Goal: Transaction & Acquisition: Purchase product/service

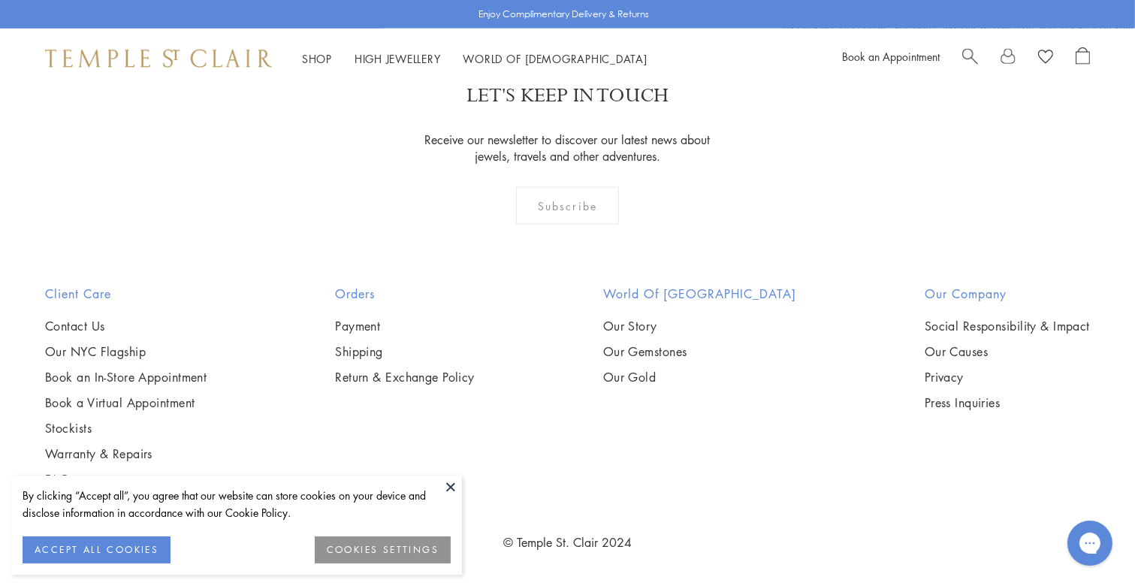
scroll to position [3470, 0]
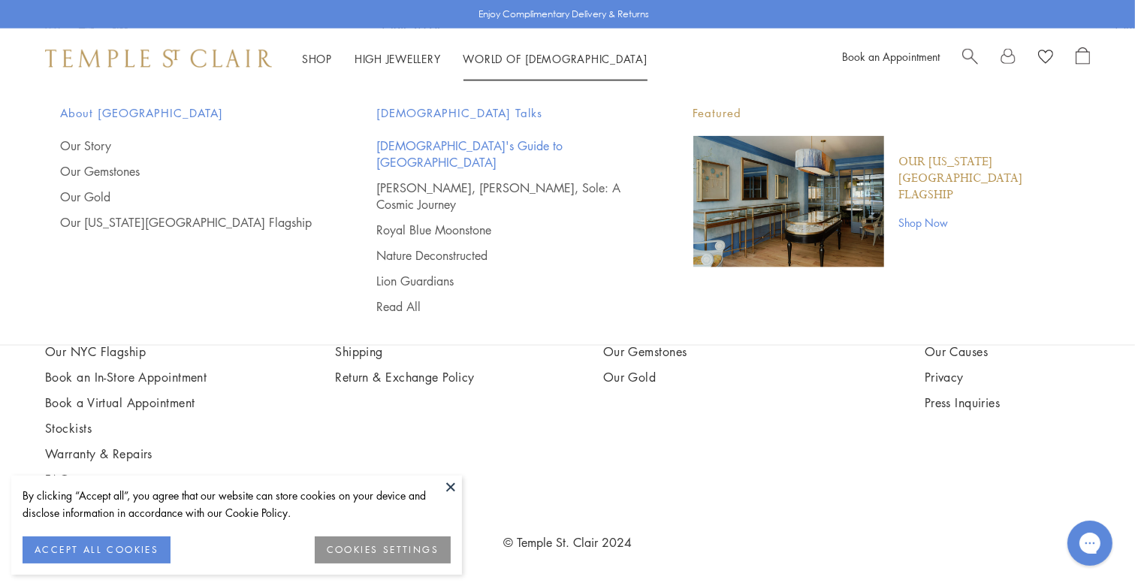
click at [463, 144] on link "[DEMOGRAPHIC_DATA]'s Guide to [GEOGRAPHIC_DATA]" at bounding box center [505, 153] width 256 height 33
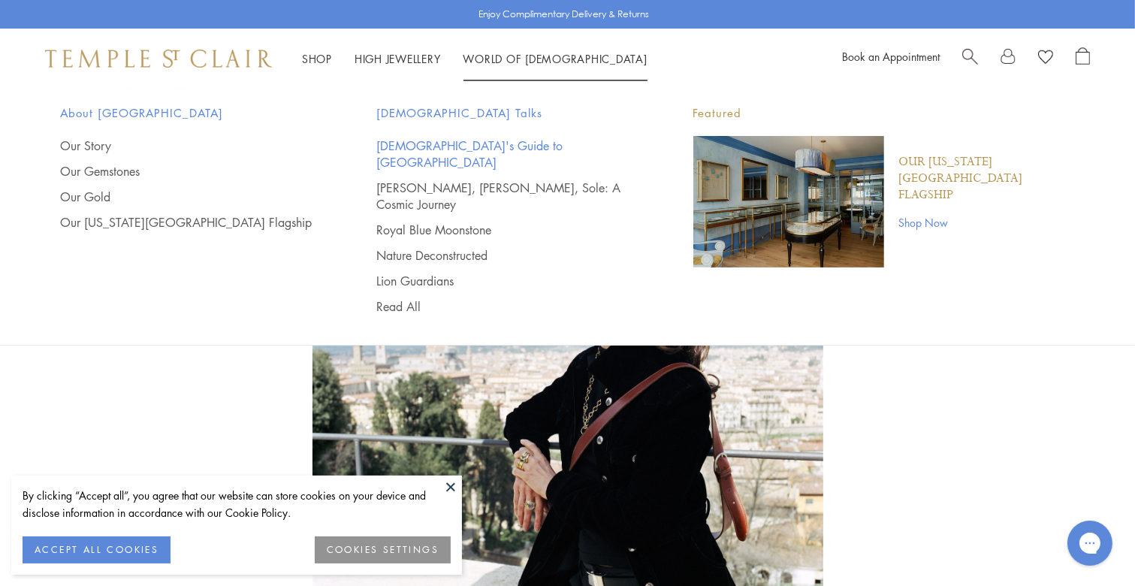
click at [472, 141] on link "[DEMOGRAPHIC_DATA]'s Guide to [GEOGRAPHIC_DATA]" at bounding box center [505, 153] width 256 height 33
click at [532, 55] on link "World of Temple World of Temple" at bounding box center [555, 58] width 184 height 15
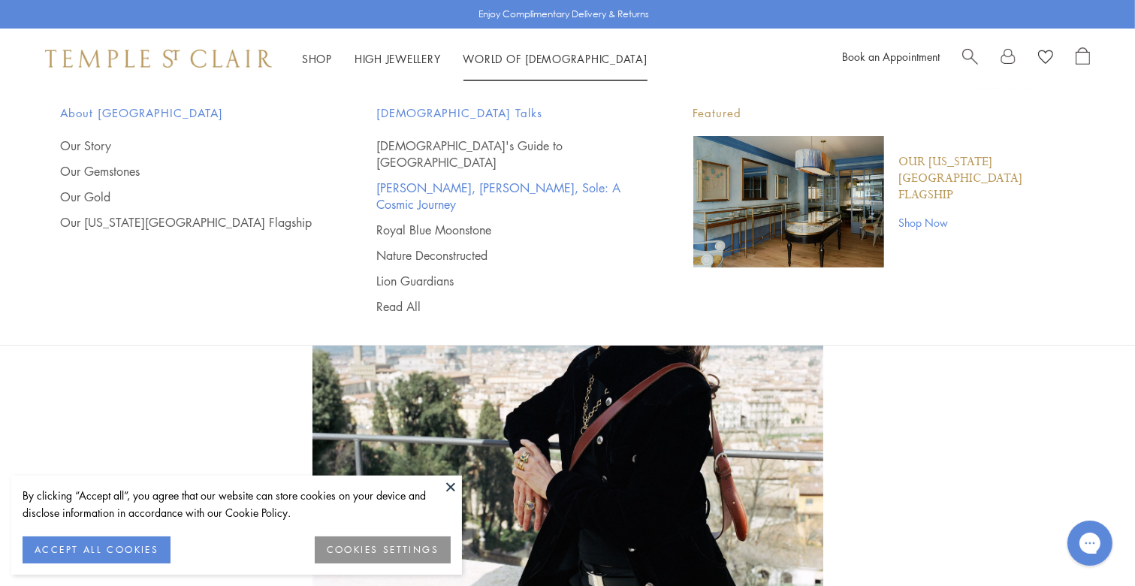
click at [497, 179] on link "[PERSON_NAME], [PERSON_NAME], Sole: A Cosmic Journey" at bounding box center [505, 195] width 256 height 33
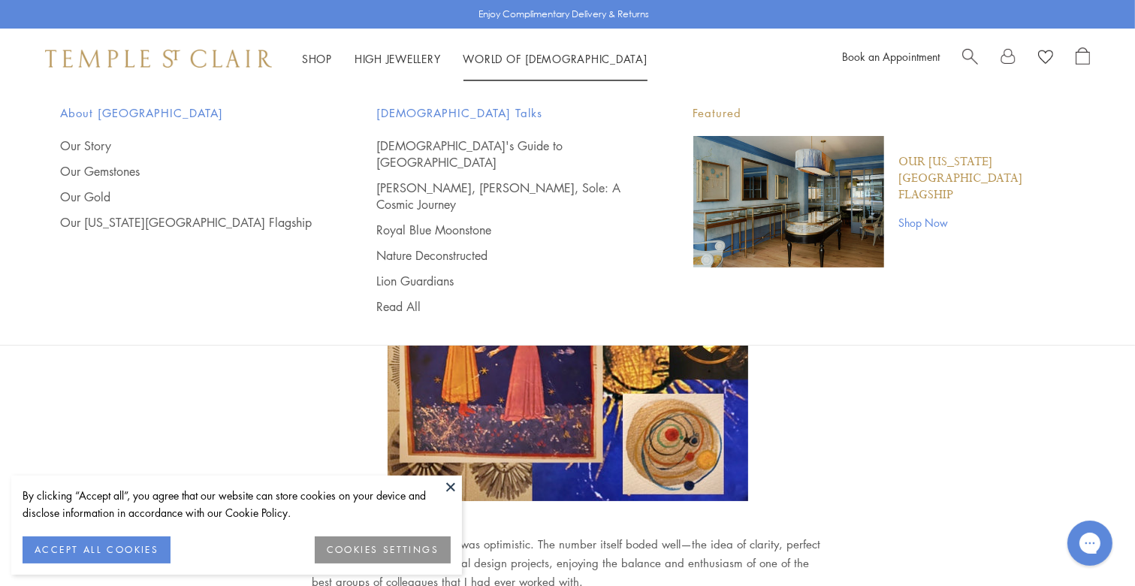
click at [520, 53] on li "World of Temple World of Temple About Temple St. Clair Our Story Our Gemstones …" at bounding box center [555, 59] width 184 height 19
click at [451, 221] on link "Royal Blue Moonstone" at bounding box center [505, 229] width 256 height 17
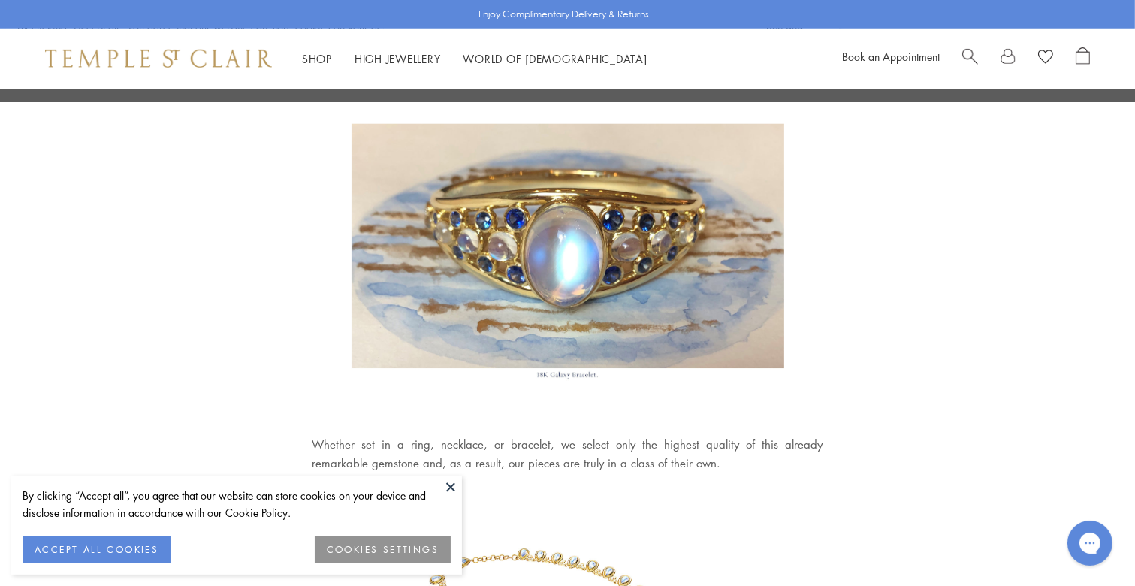
scroll to position [1452, 0]
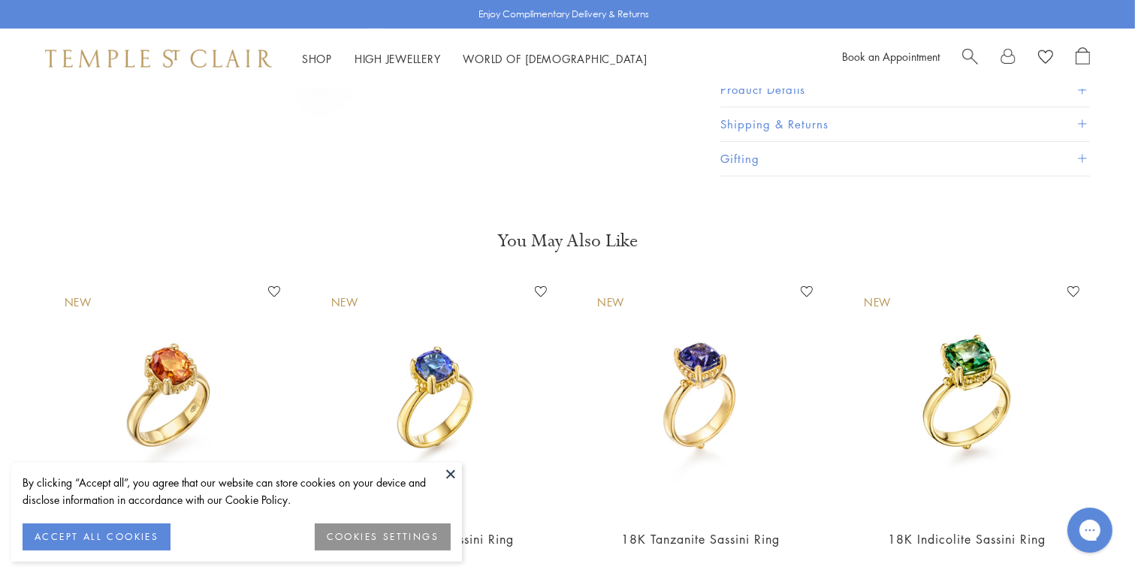
scroll to position [701, 0]
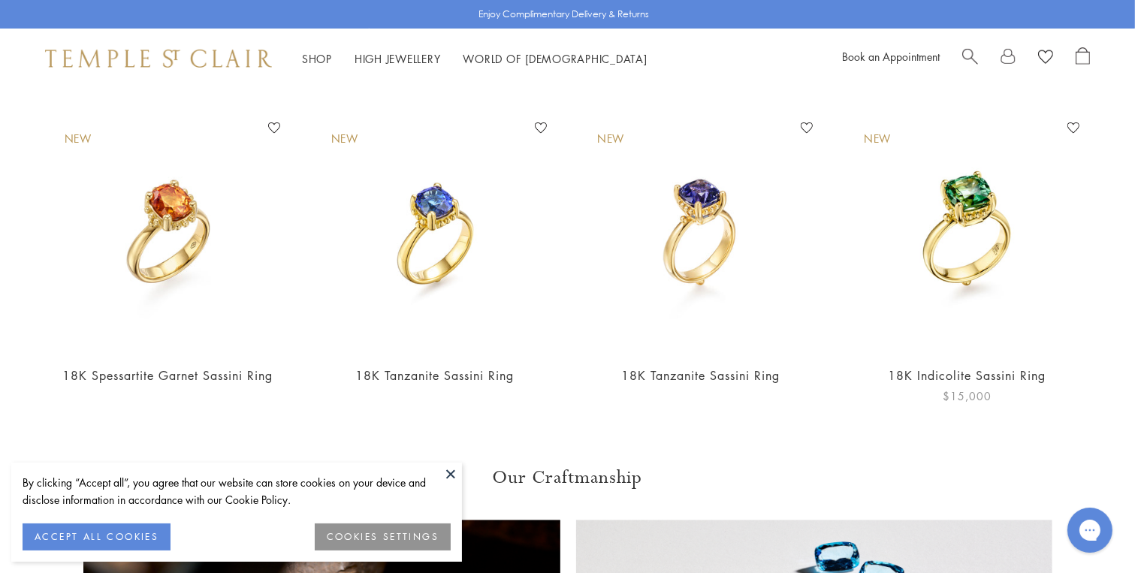
click at [961, 240] on img at bounding box center [966, 234] width 237 height 237
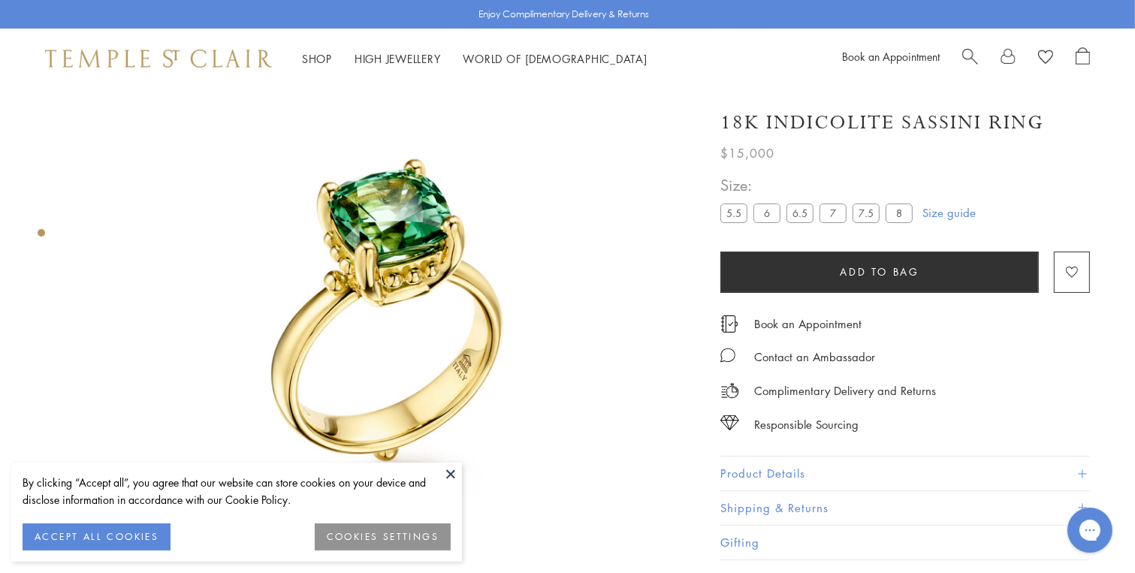
scroll to position [89, 0]
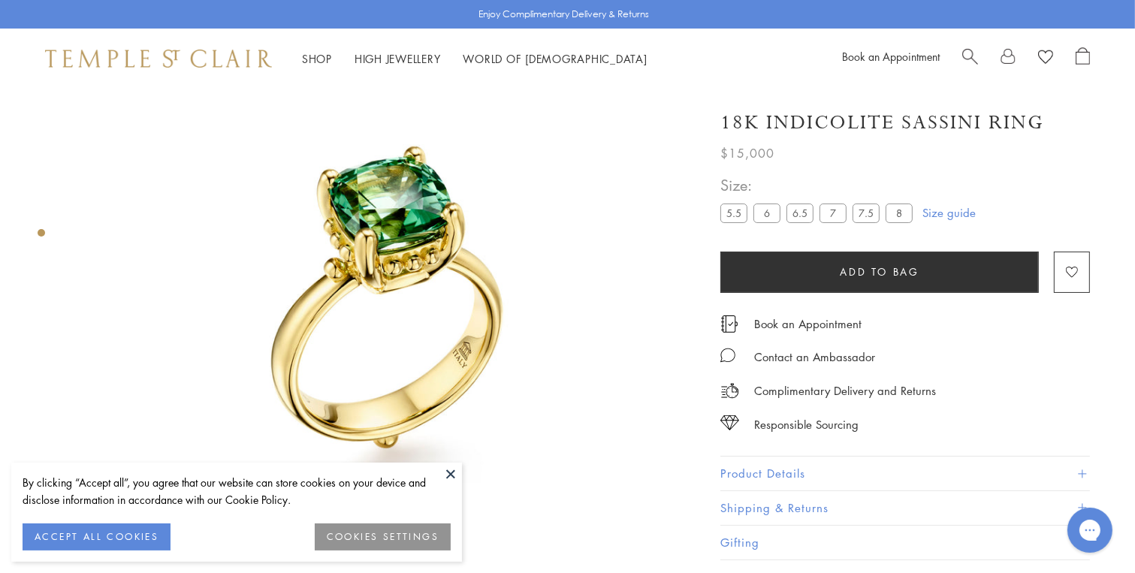
click at [902, 212] on label "8" at bounding box center [898, 212] width 27 height 19
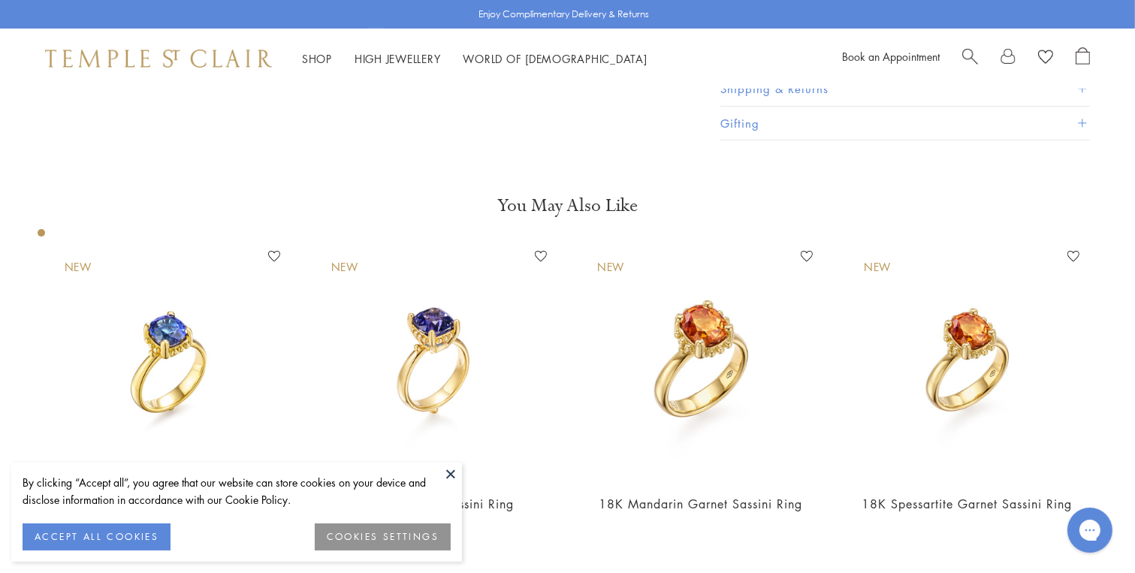
scroll to position [614, 0]
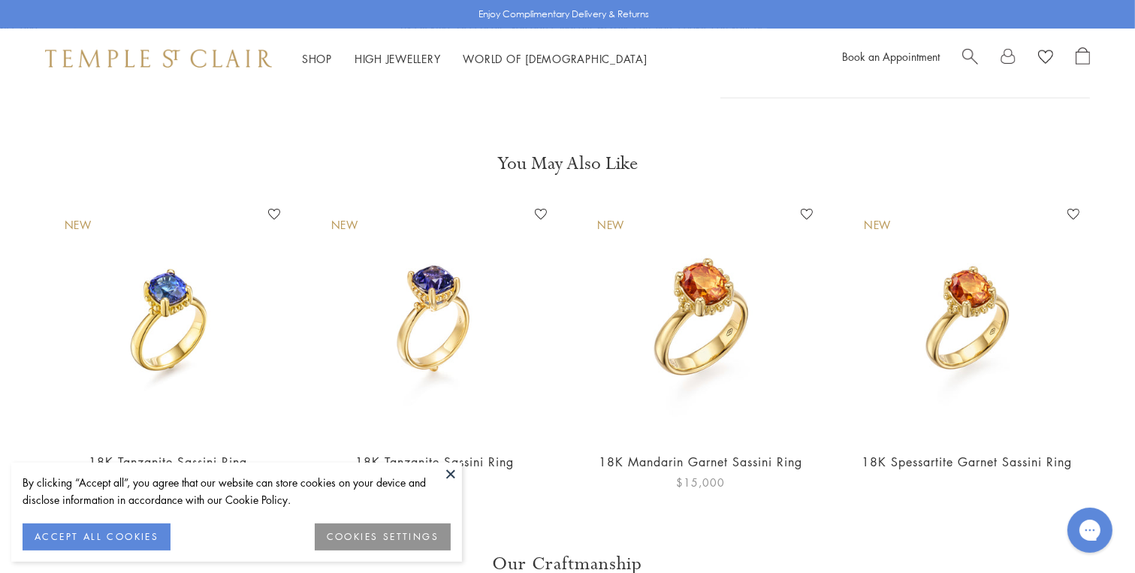
click at [714, 353] on img at bounding box center [701, 320] width 237 height 237
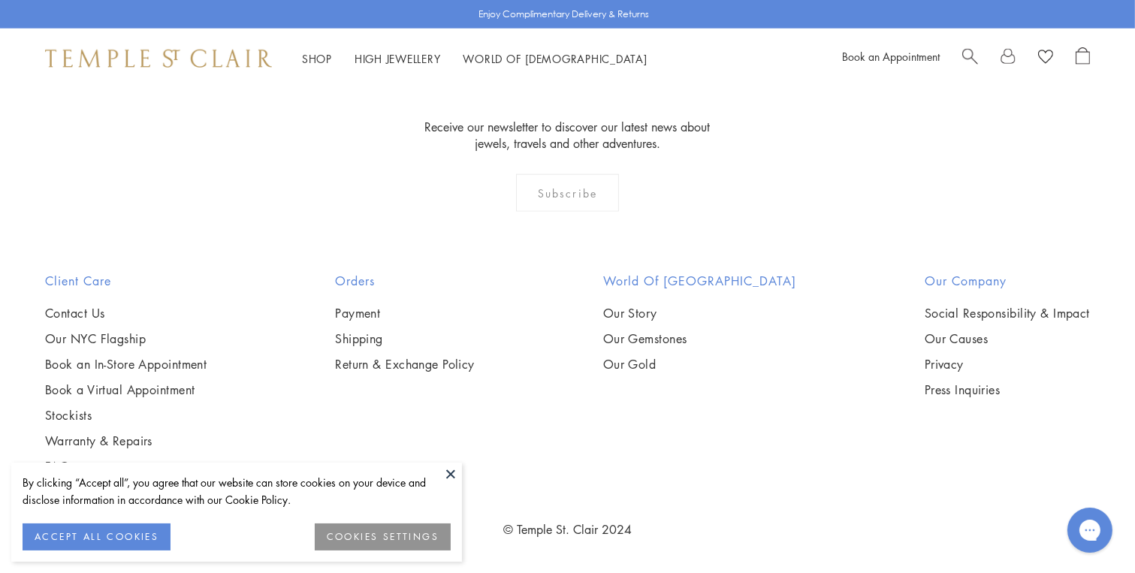
scroll to position [1670, 0]
